Goal: Understand process/instructions: Learn how to perform a task or action

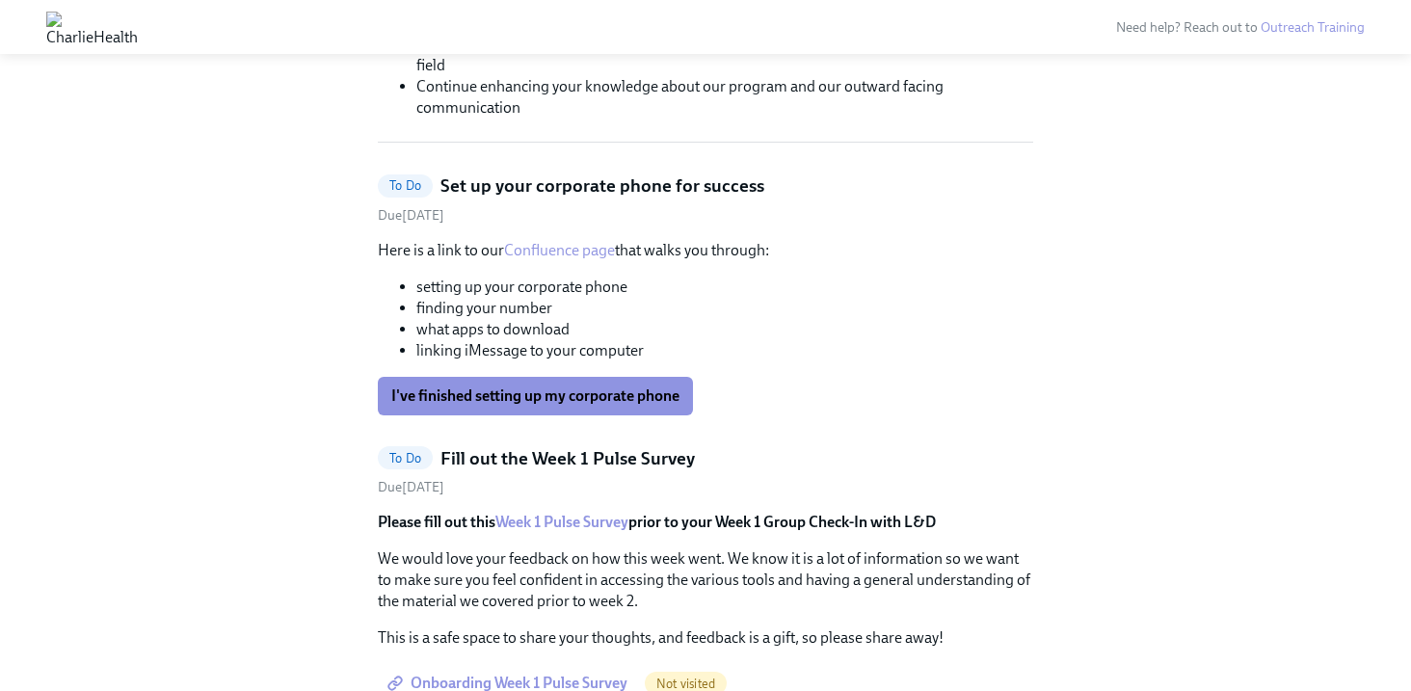
scroll to position [646, 0]
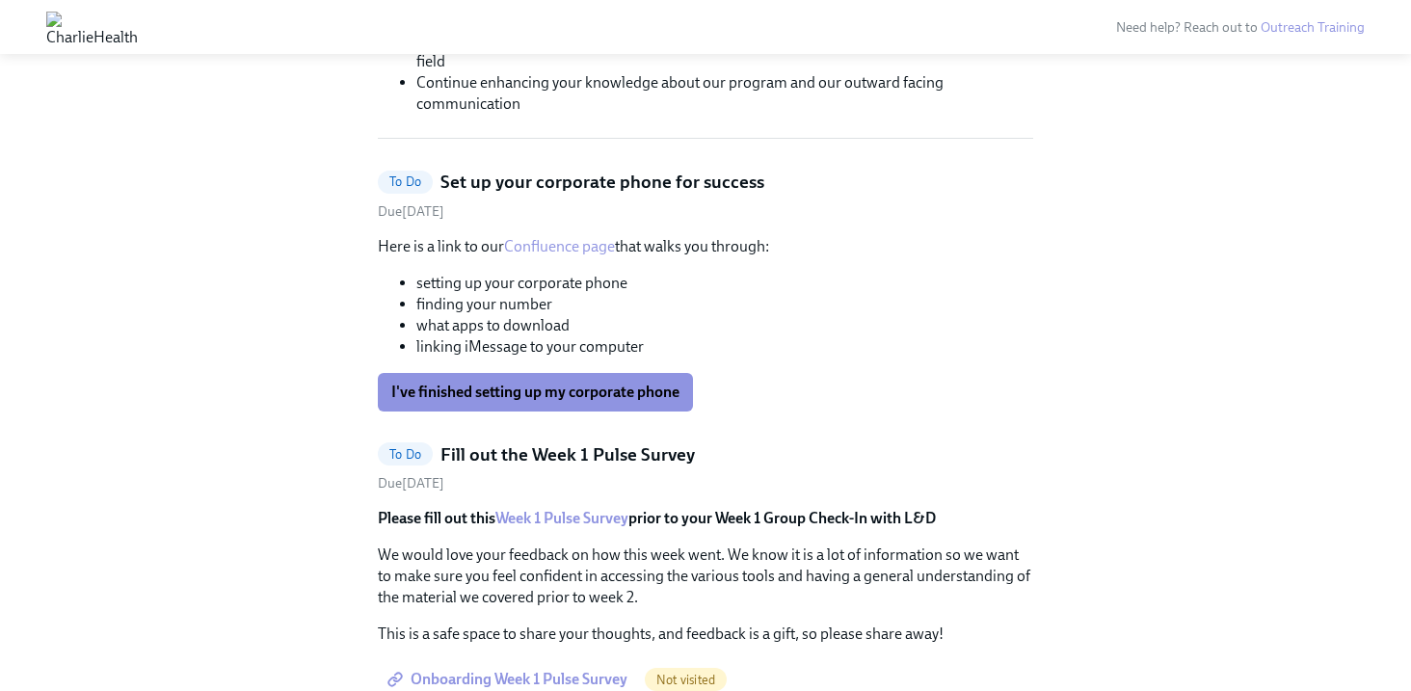
click at [562, 251] on link "Confluence page" at bounding box center [559, 246] width 111 height 18
click at [562, 405] on button "I've finished setting up my corporate phone" at bounding box center [535, 392] width 315 height 39
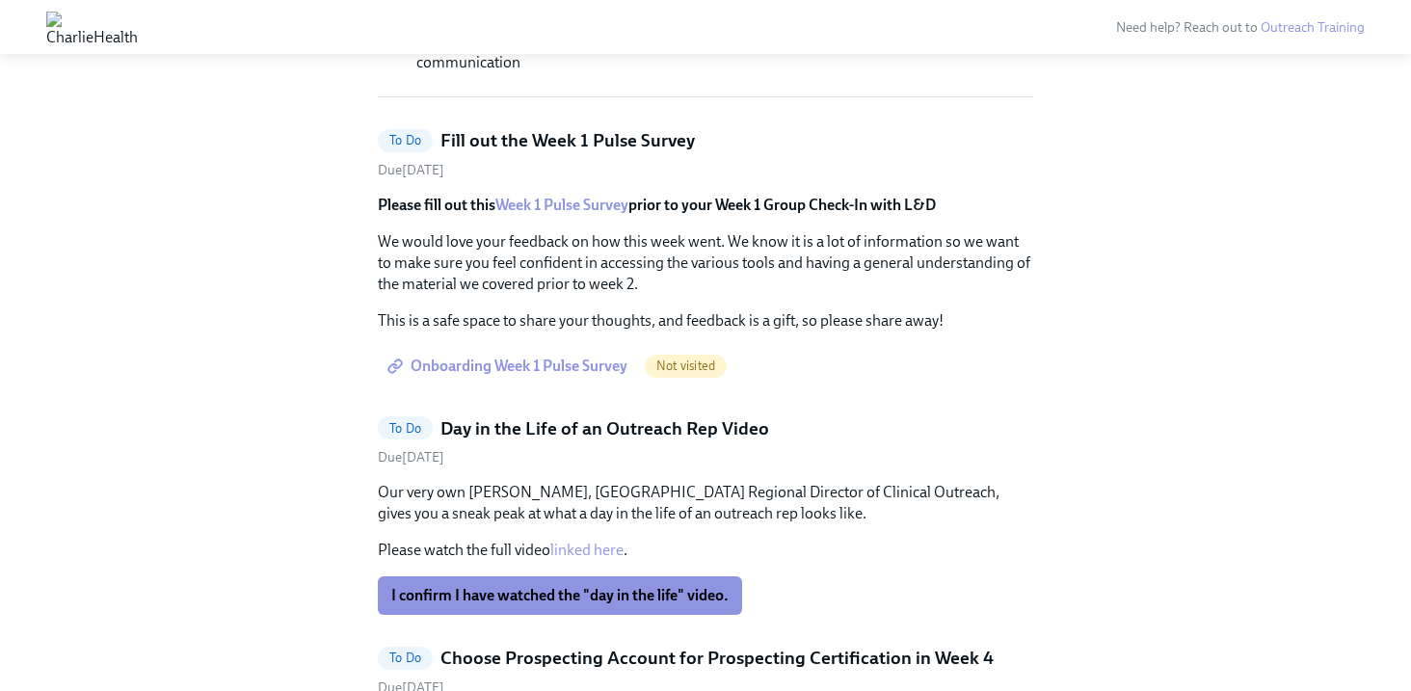
scroll to position [694, 0]
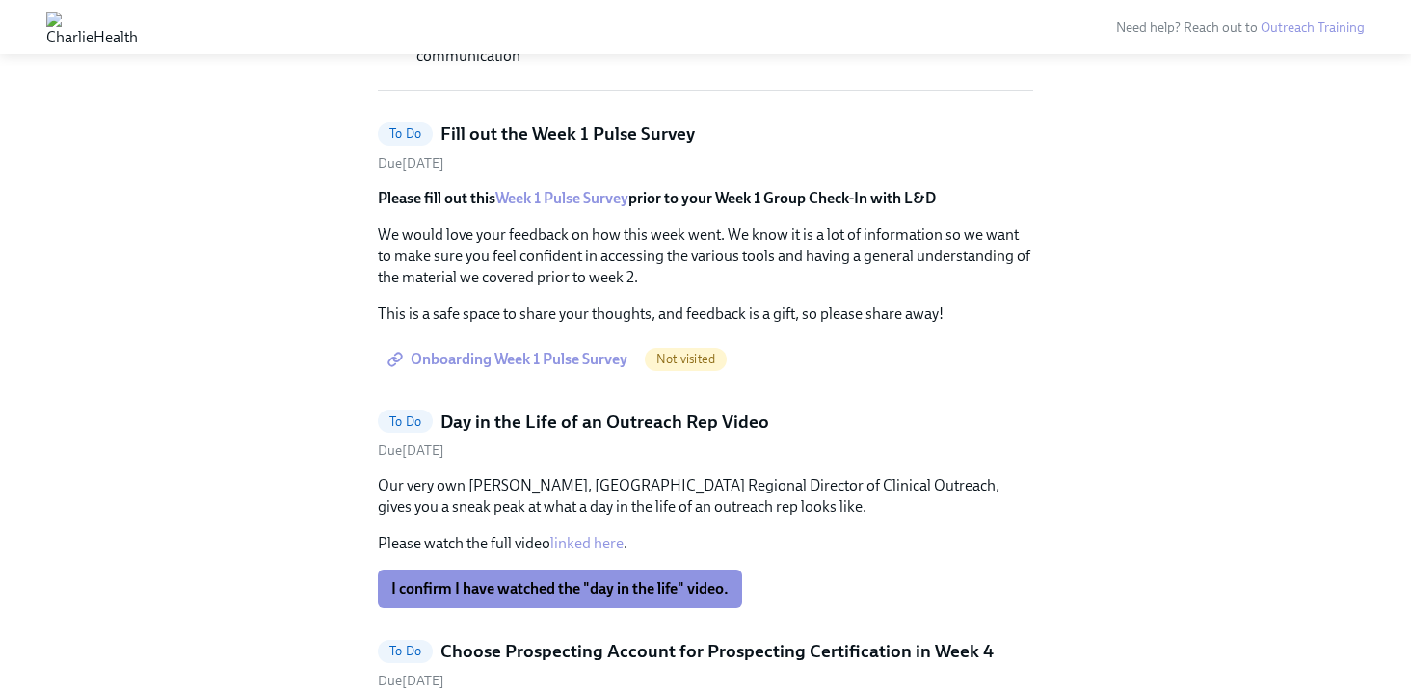
click at [592, 198] on link "Week 1 Pulse Survey" at bounding box center [561, 198] width 133 height 18
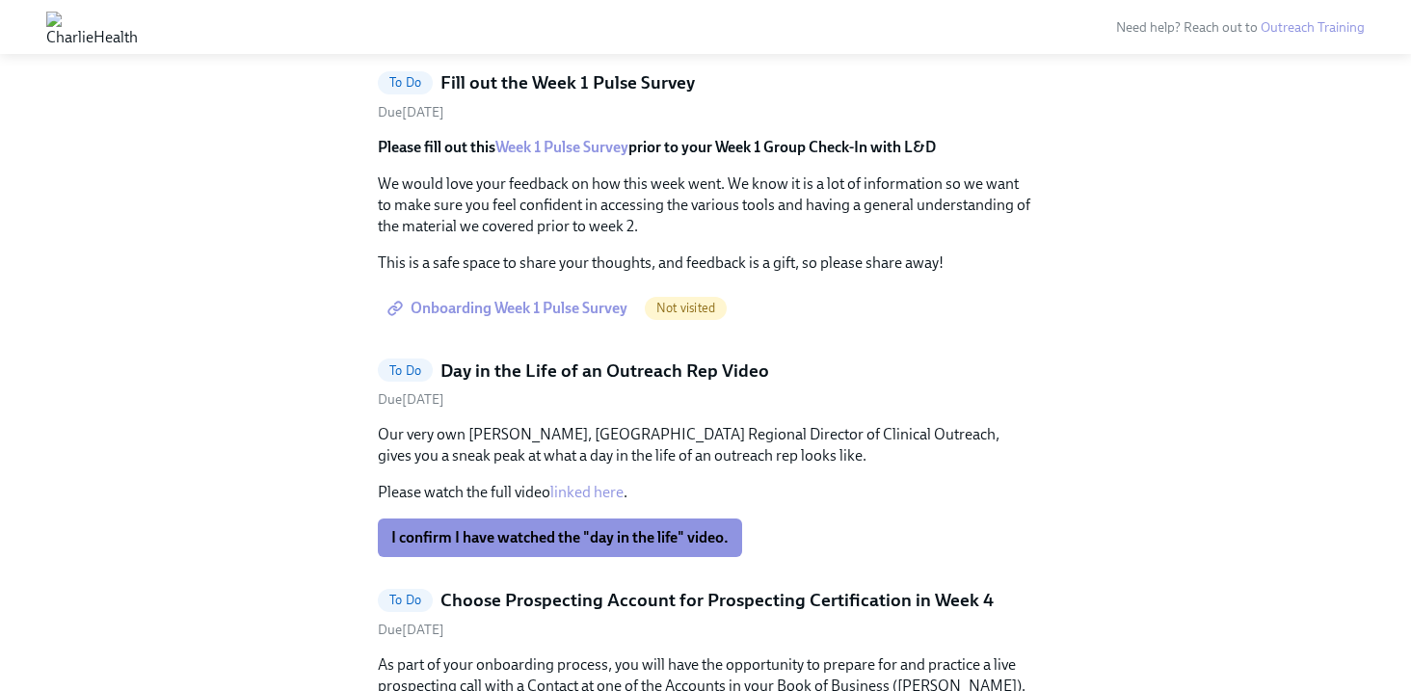
scroll to position [758, 0]
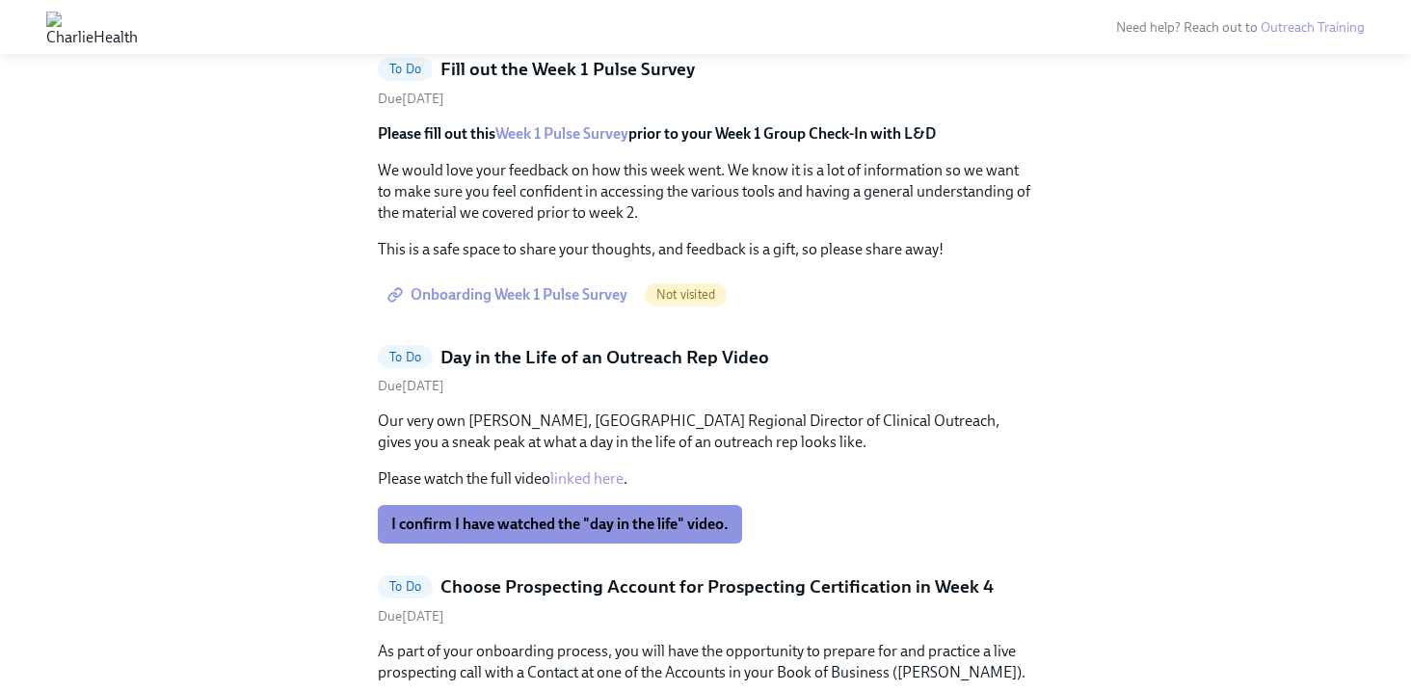
click at [590, 295] on span "Onboarding Week 1 Pulse Survey" at bounding box center [509, 294] width 236 height 19
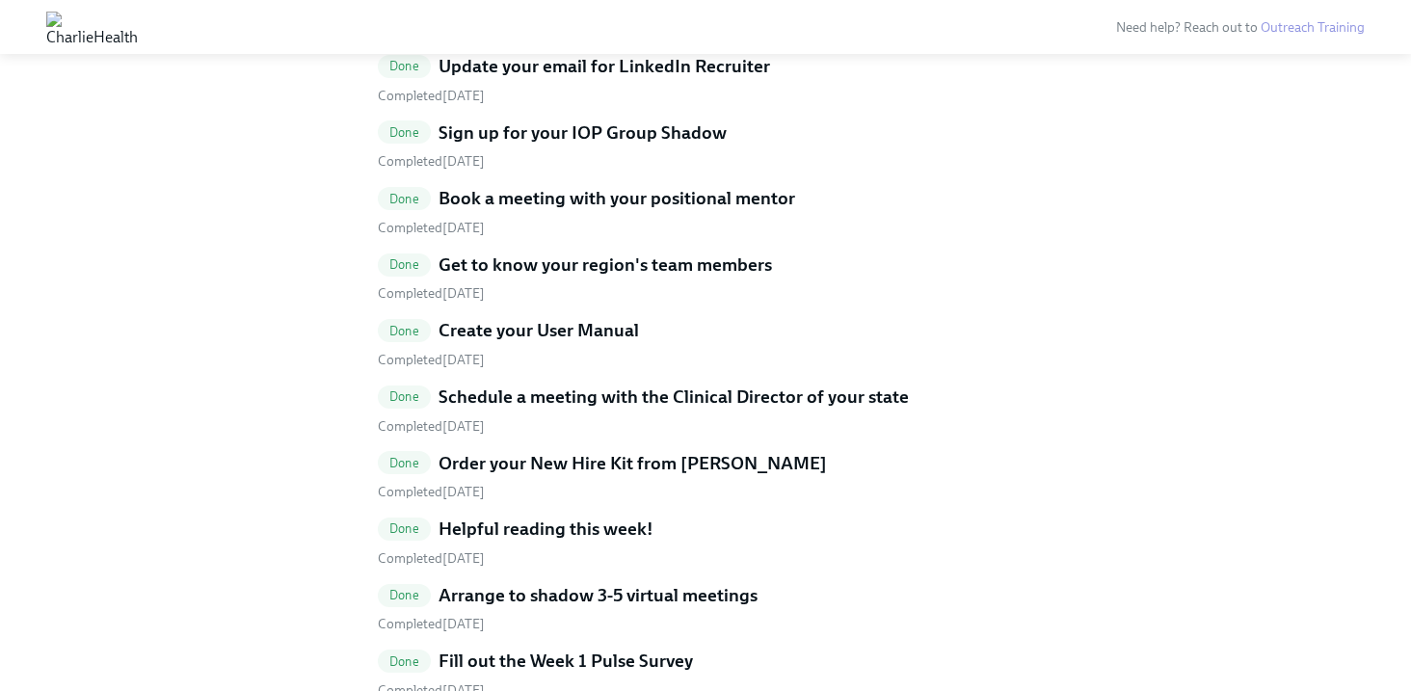
scroll to position [3143, 0]
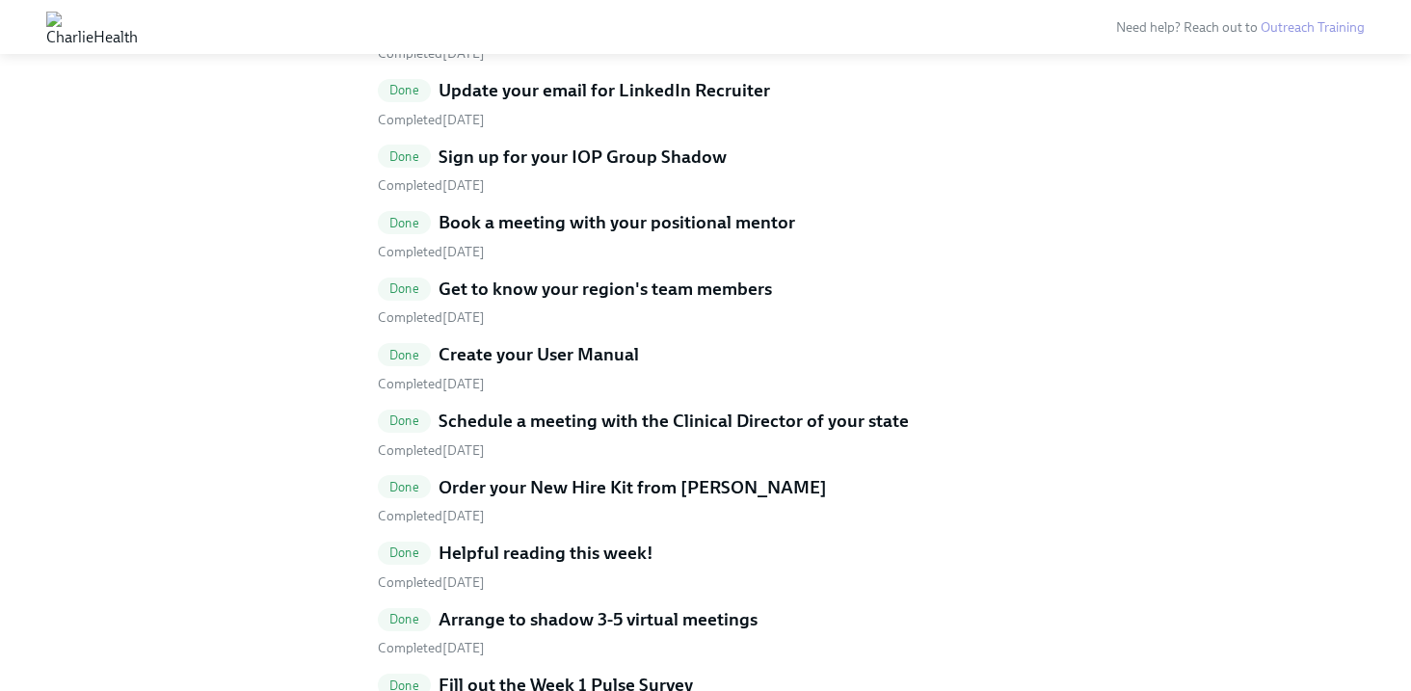
click at [567, 296] on h5 "Get to know your region's team members" at bounding box center [604, 289] width 333 height 25
